Goal: Entertainment & Leisure: Consume media (video, audio)

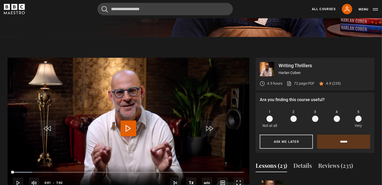
scroll to position [337, 0]
click at [130, 122] on span "Video Player" at bounding box center [129, 129] width 16 height 16
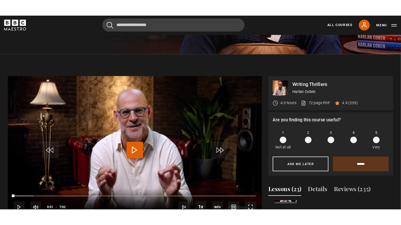
scroll to position [181, 0]
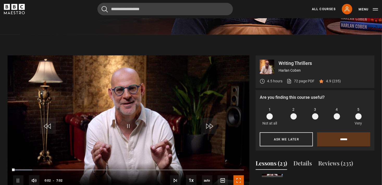
click at [238, 176] on span "Video Player" at bounding box center [239, 181] width 10 height 10
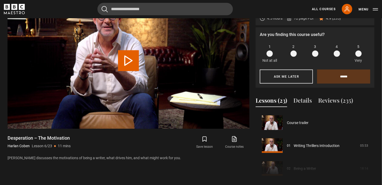
scroll to position [115, 0]
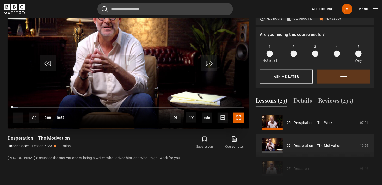
click at [239, 113] on span "Video Player" at bounding box center [239, 118] width 10 height 10
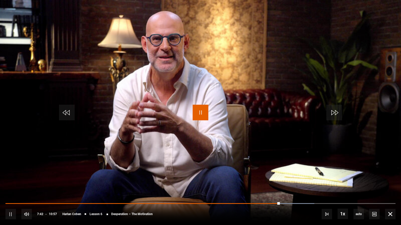
click at [197, 114] on span "Video Player" at bounding box center [200, 113] width 16 height 16
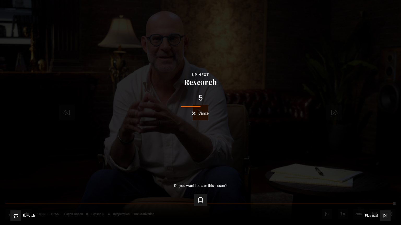
click at [204, 117] on div "Lesson Completed Up next Research 5 Cancel Do you want to save this lesson? Sav…" at bounding box center [200, 112] width 401 height 225
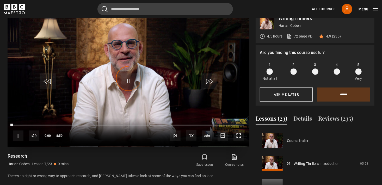
scroll to position [138, 0]
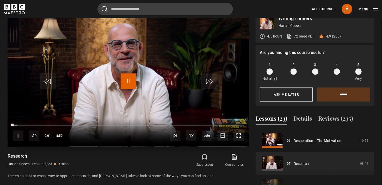
click at [135, 77] on span "Video Player" at bounding box center [129, 82] width 16 height 16
